Goal: Task Accomplishment & Management: Use online tool/utility

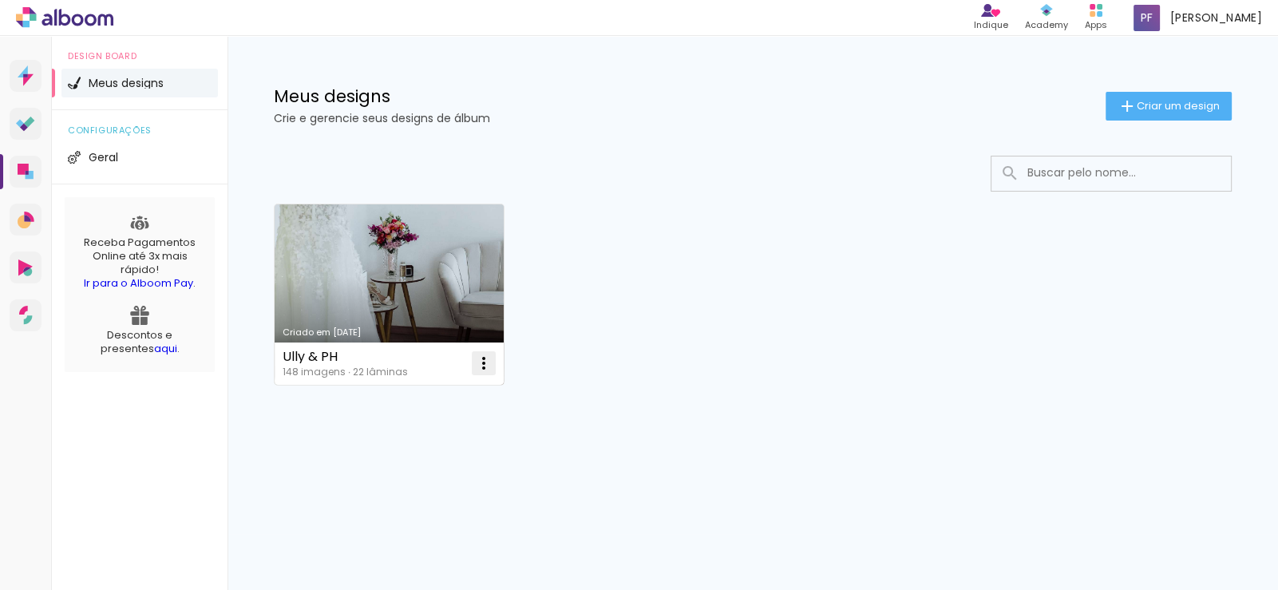
click at [483, 366] on iron-icon at bounding box center [483, 363] width 19 height 19
click at [455, 435] on span "Fazer uma cópia" at bounding box center [423, 432] width 93 height 11
type input "Cópia de Ully & PH"
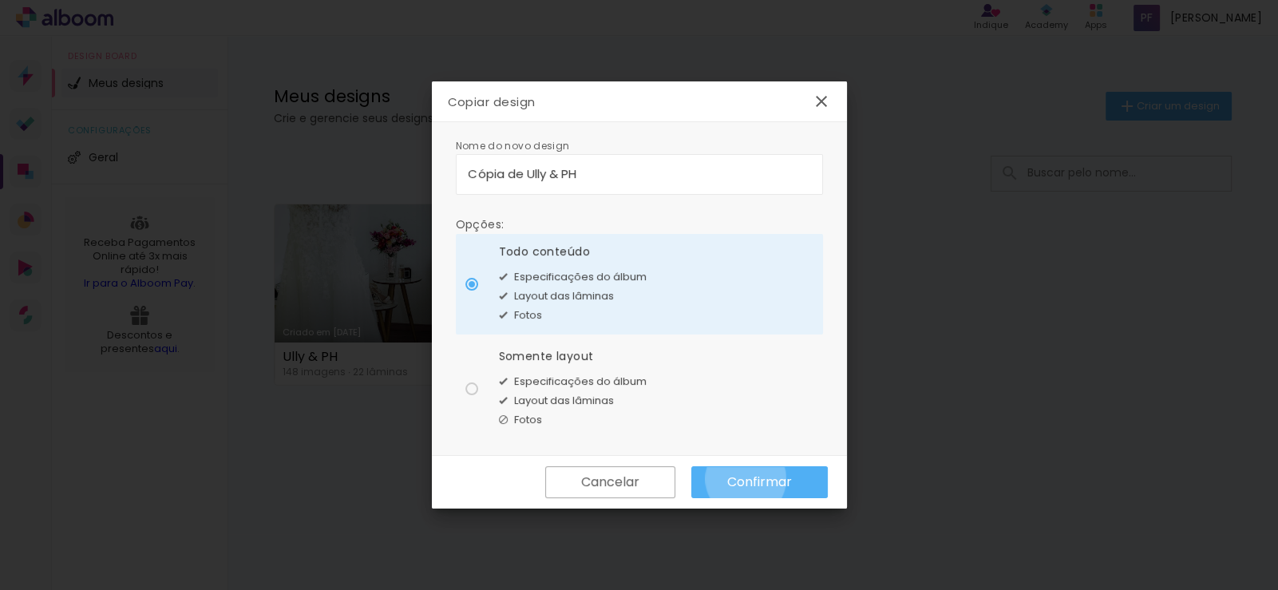
click at [0, 0] on slot "Confirmar" at bounding box center [0, 0] width 0 height 0
